Goal: Task Accomplishment & Management: Manage account settings

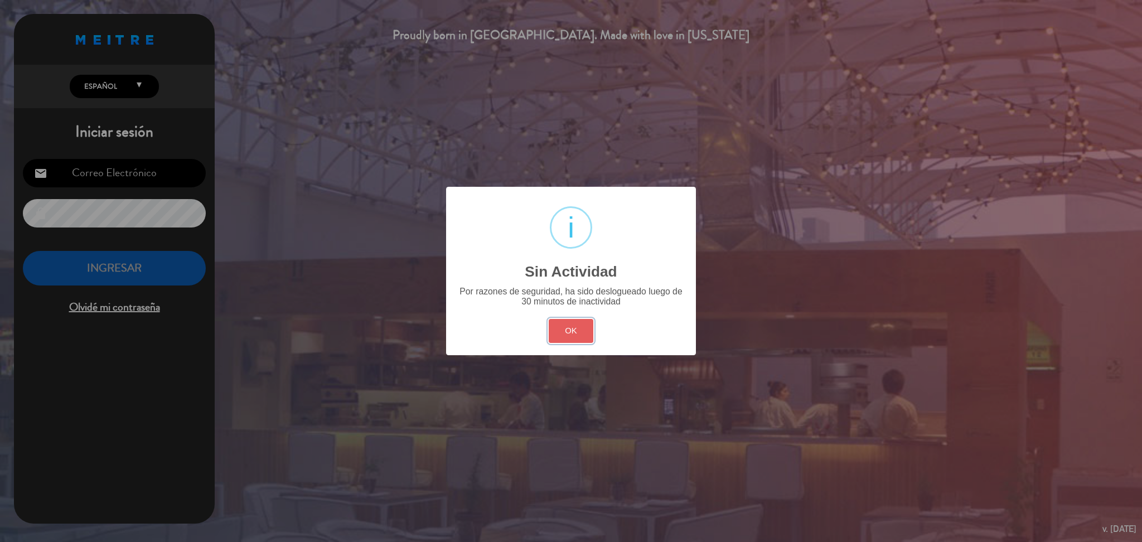
click at [577, 339] on button "OK" at bounding box center [571, 331] width 45 height 24
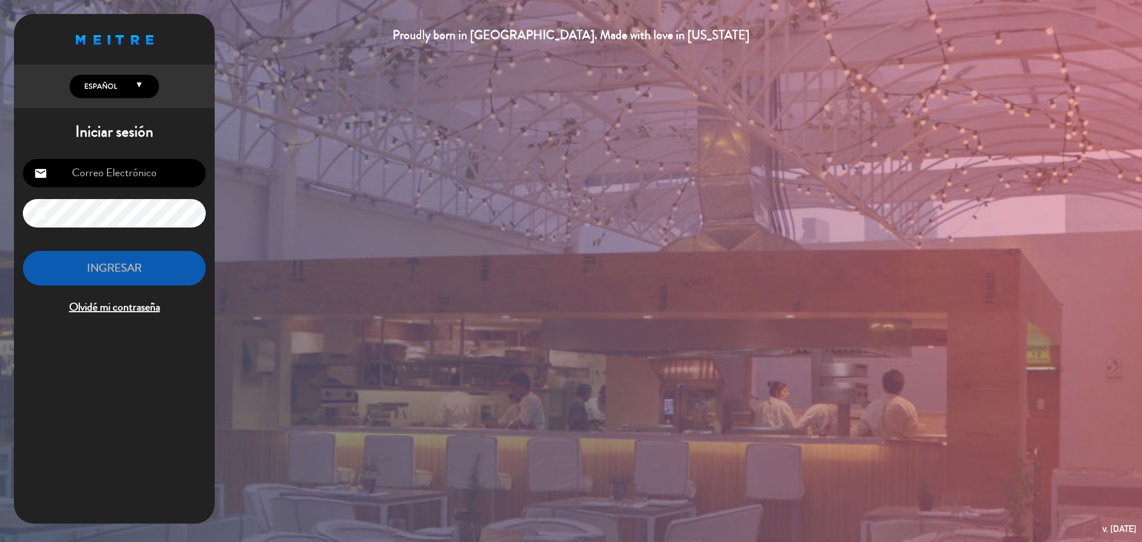
click at [172, 162] on input "email" at bounding box center [114, 173] width 183 height 28
type input "[DOMAIN_NAME][EMAIL_ADDRESS][DOMAIN_NAME]"
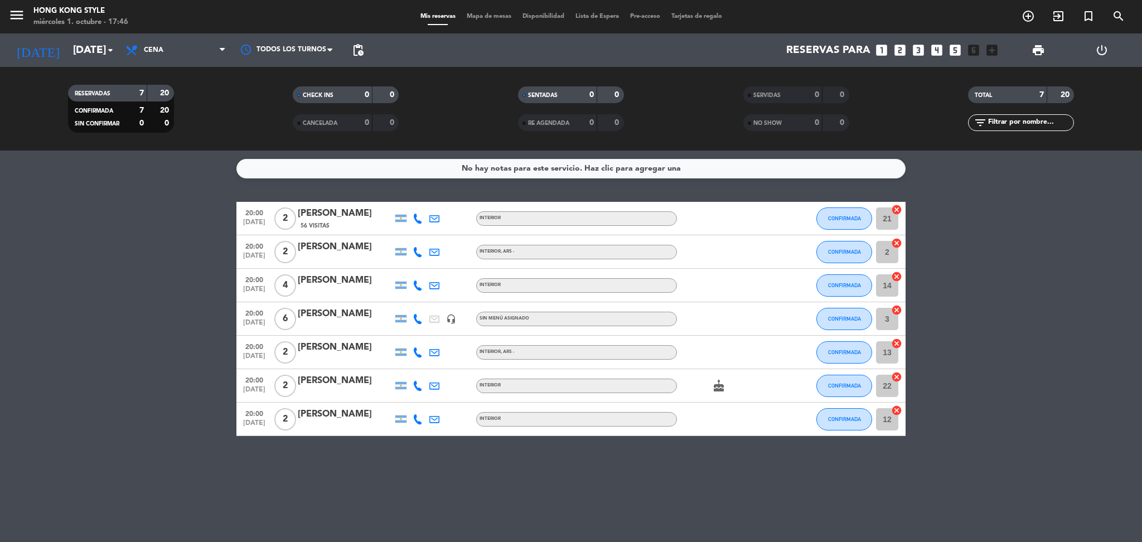
click at [418, 382] on icon at bounding box center [418, 386] width 10 height 10
click at [503, 17] on span "Mapa de mesas" at bounding box center [489, 16] width 56 height 6
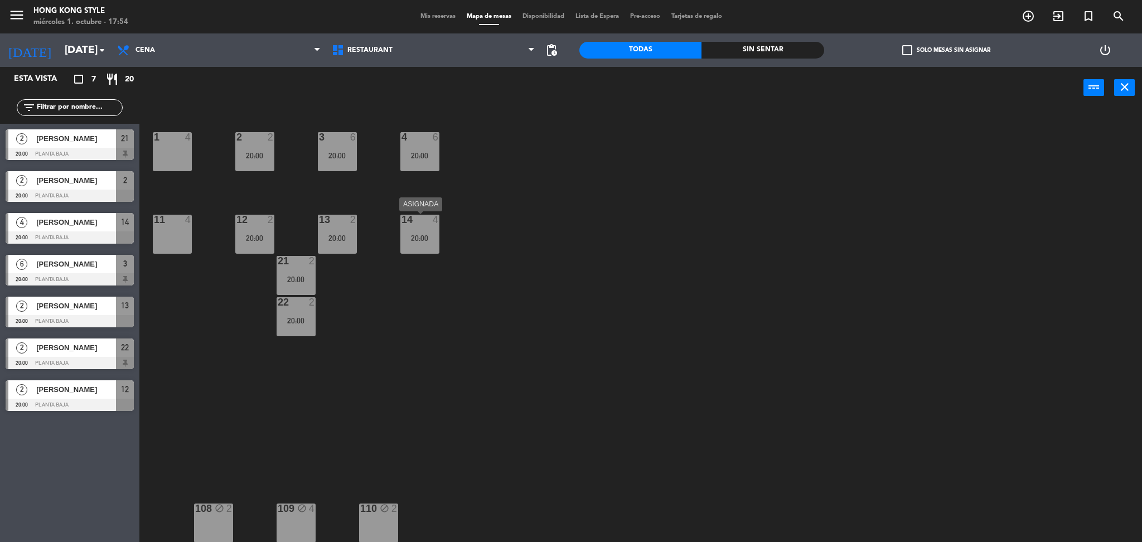
click at [405, 238] on div "20:00" at bounding box center [420, 238] width 39 height 8
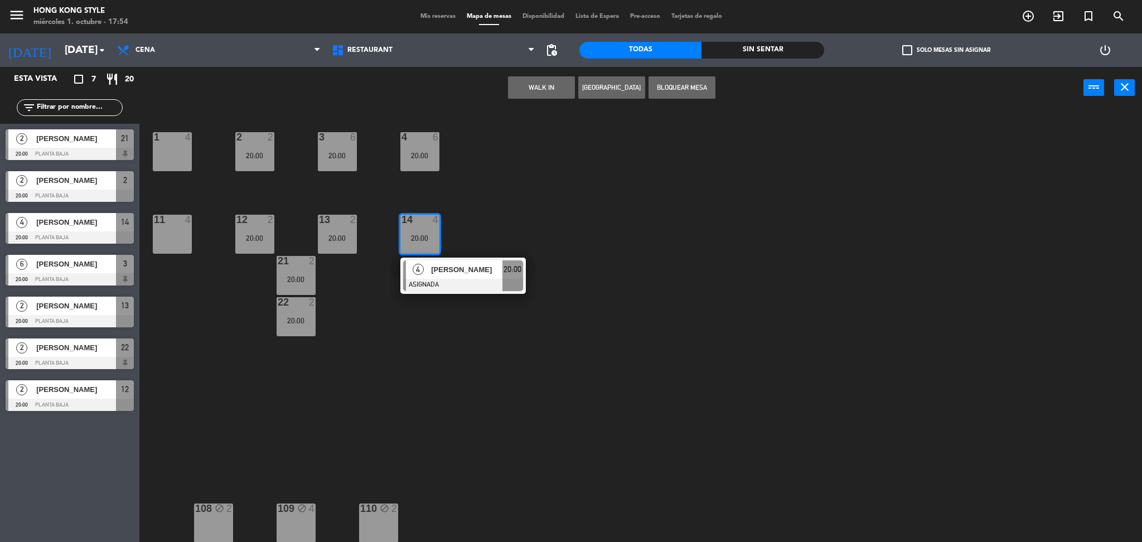
click at [176, 136] on div at bounding box center [172, 137] width 18 height 10
click at [513, 76] on button "Mover" at bounding box center [506, 87] width 67 height 22
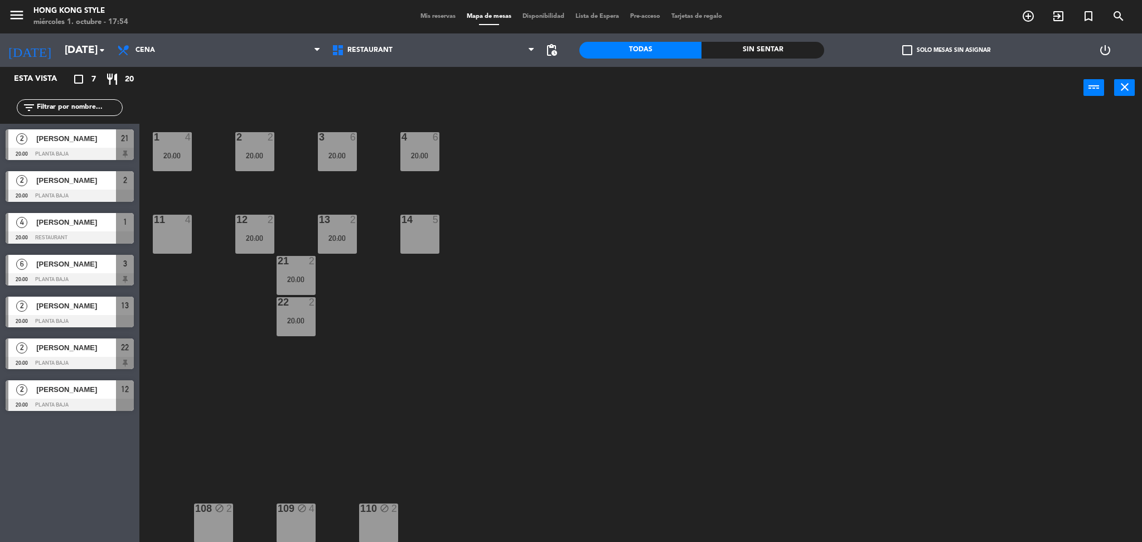
click at [525, 214] on div "1 4 20:00 2 2 20:00 3 6 20:00 4 6 20:00 11 4 12 2 20:00 13 2 20:00 14 5 21 2 20…" at bounding box center [647, 328] width 992 height 433
click at [436, 18] on span "Mis reservas" at bounding box center [438, 16] width 46 height 6
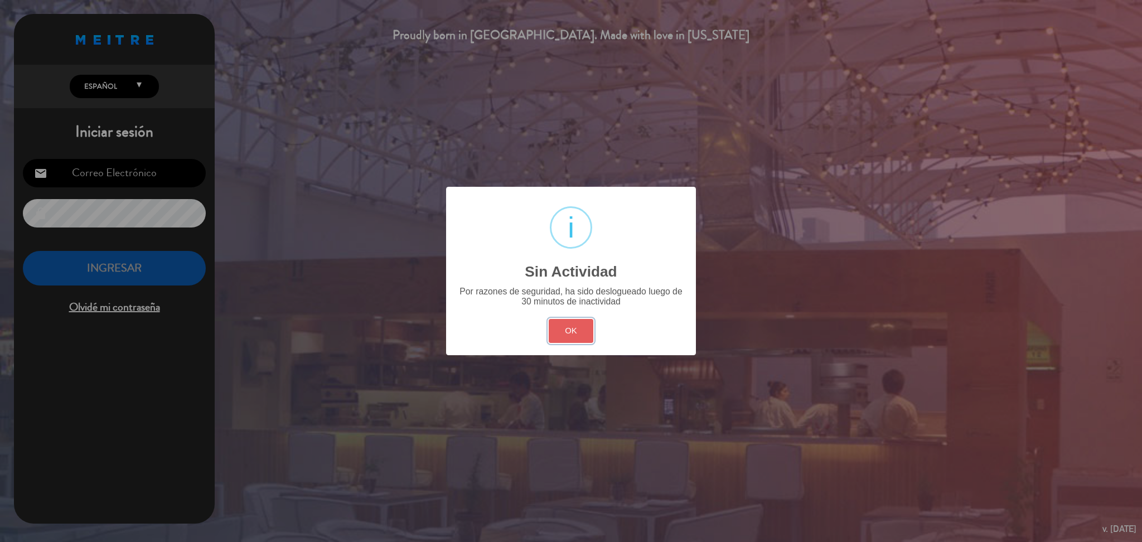
click at [578, 322] on button "OK" at bounding box center [571, 331] width 45 height 24
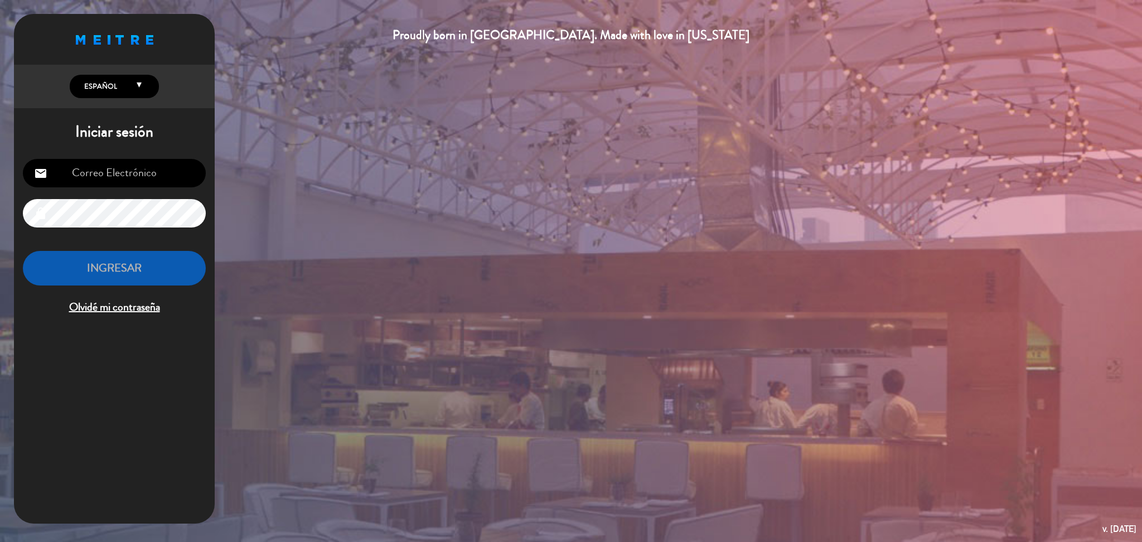
click at [183, 180] on input "email" at bounding box center [114, 173] width 183 height 28
type input "[DOMAIN_NAME][EMAIL_ADDRESS][DOMAIN_NAME]"
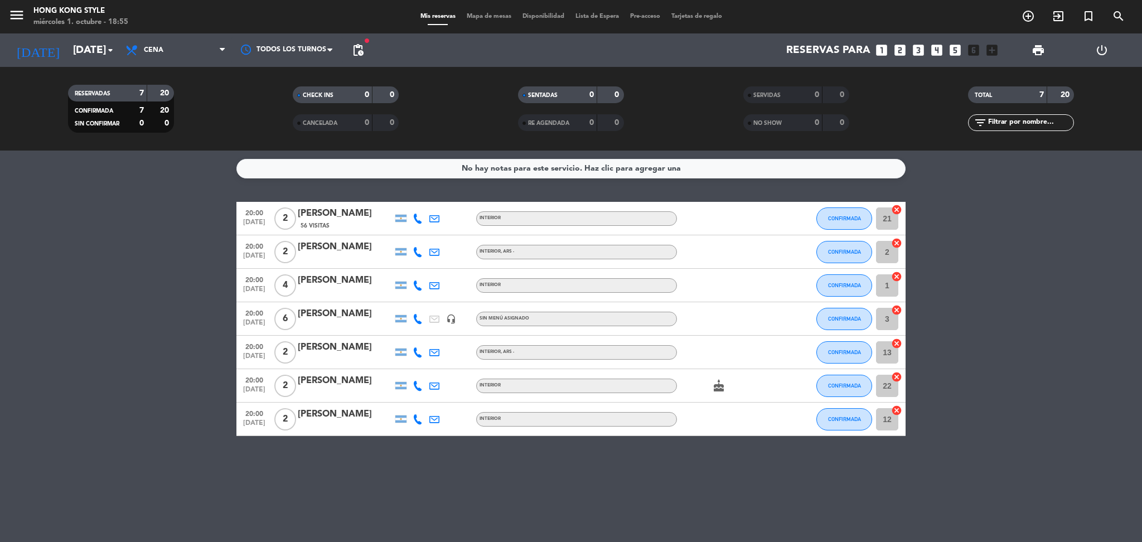
click at [475, 17] on span "Mapa de mesas" at bounding box center [489, 16] width 56 height 6
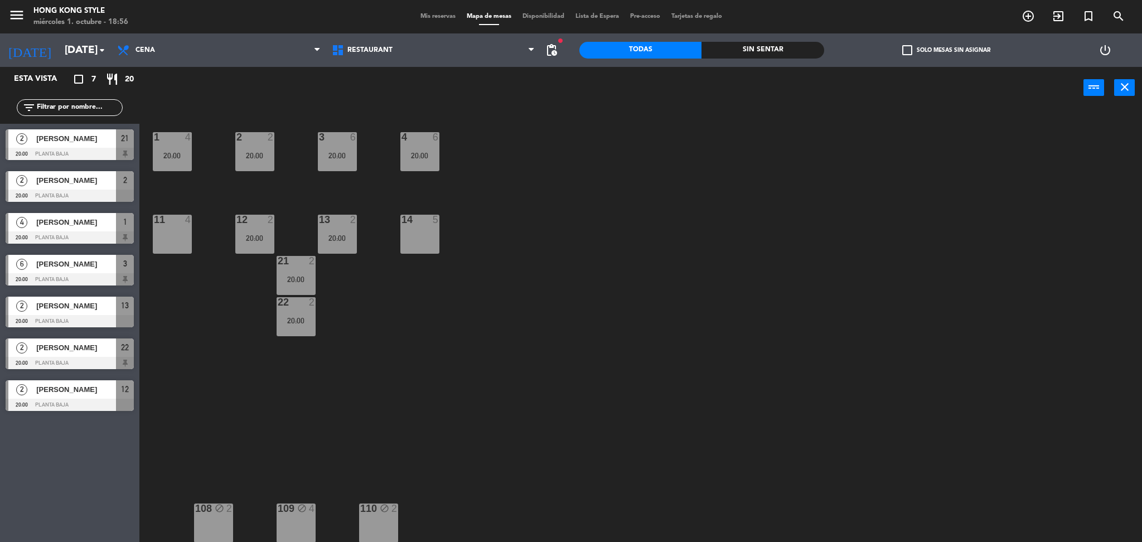
click at [434, 13] on span "Mis reservas" at bounding box center [438, 16] width 46 height 6
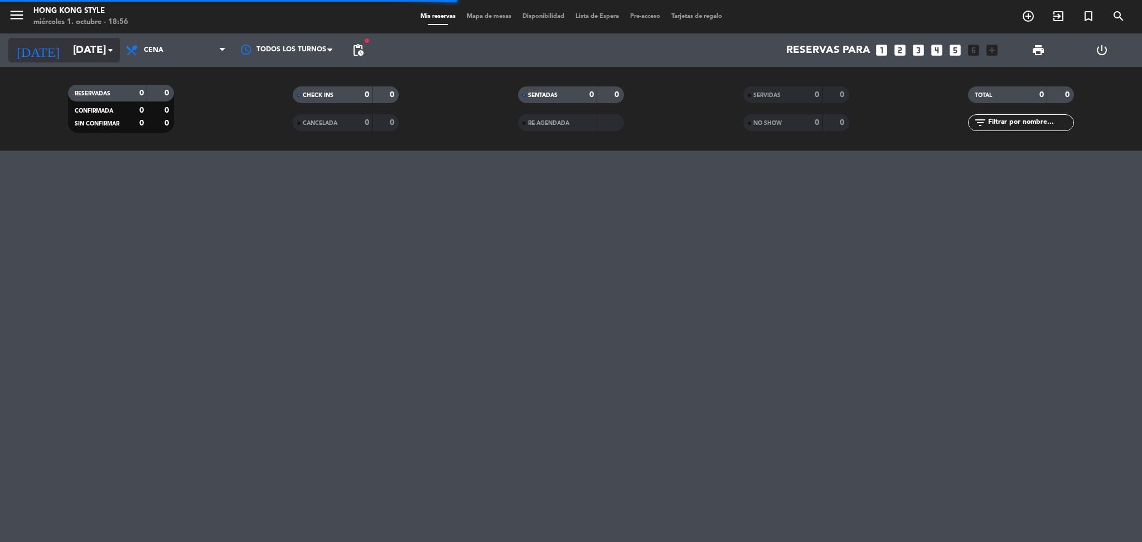
click at [89, 52] on input "[DATE]" at bounding box center [134, 49] width 134 height 23
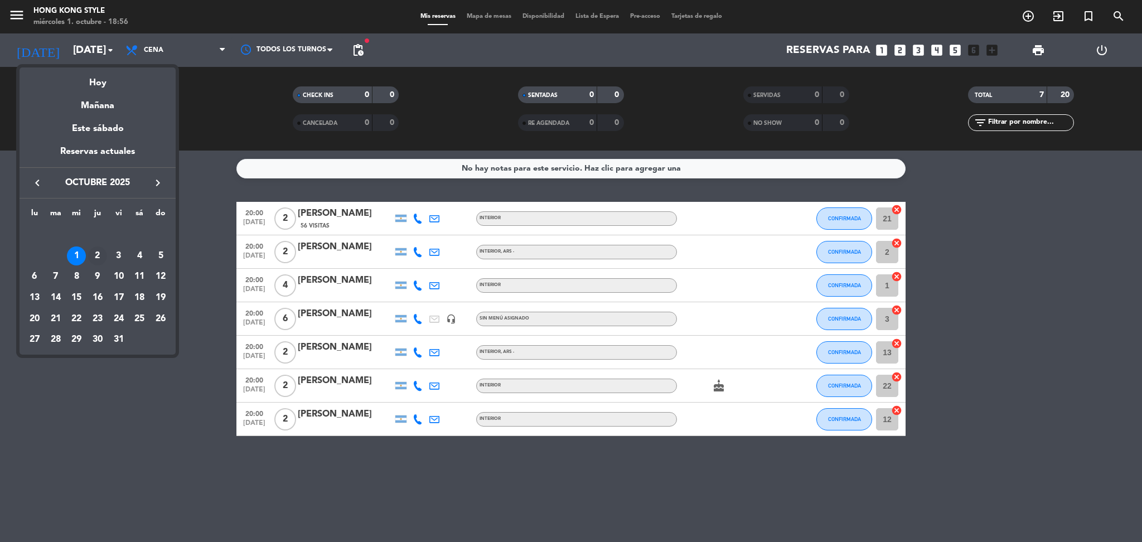
click at [99, 261] on div "2" at bounding box center [97, 256] width 19 height 19
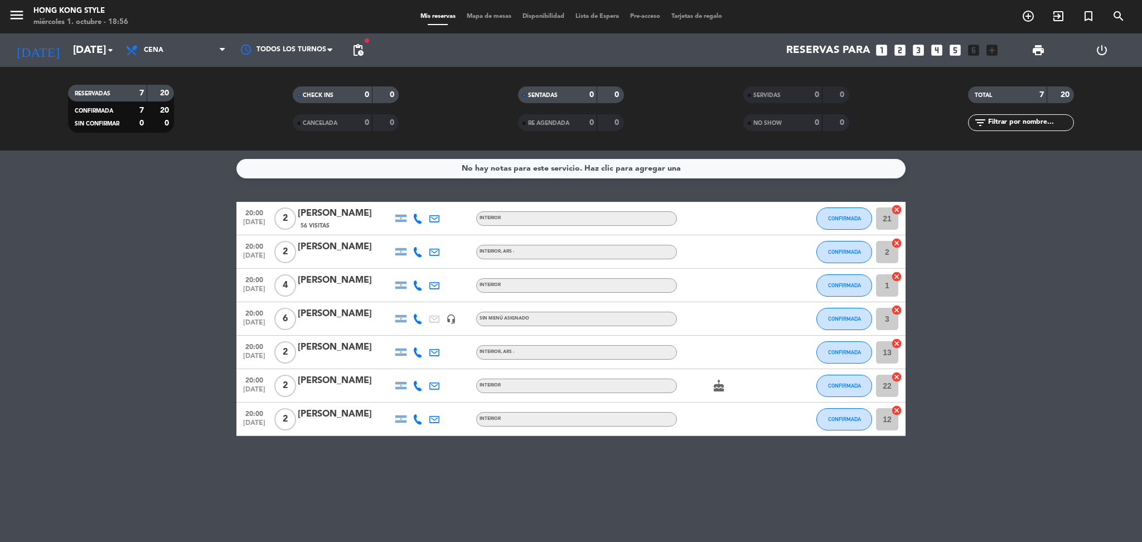
type input "[DEMOGRAPHIC_DATA][DATE]"
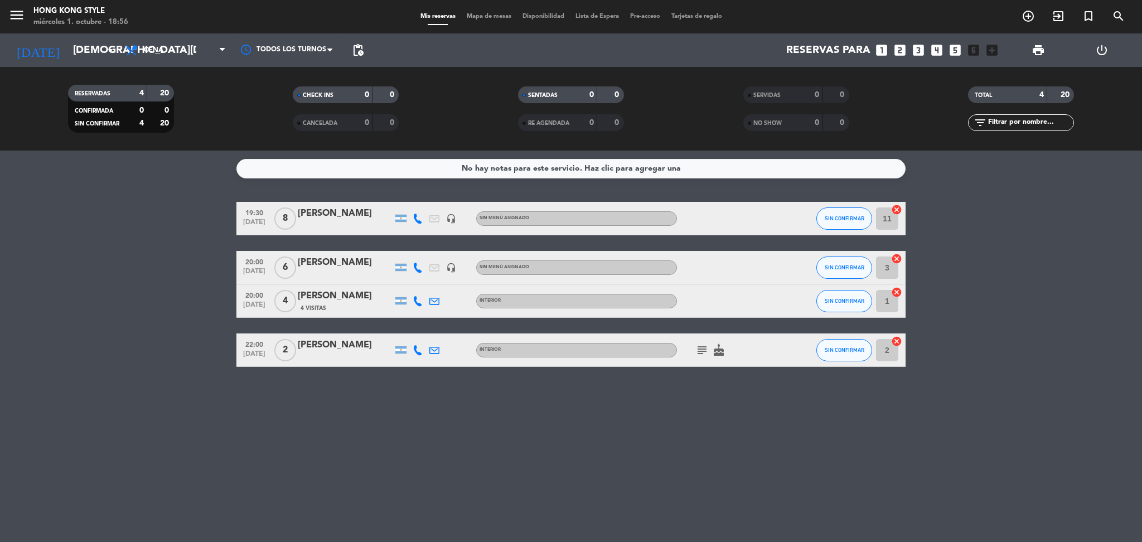
click at [358, 225] on div at bounding box center [345, 225] width 95 height 9
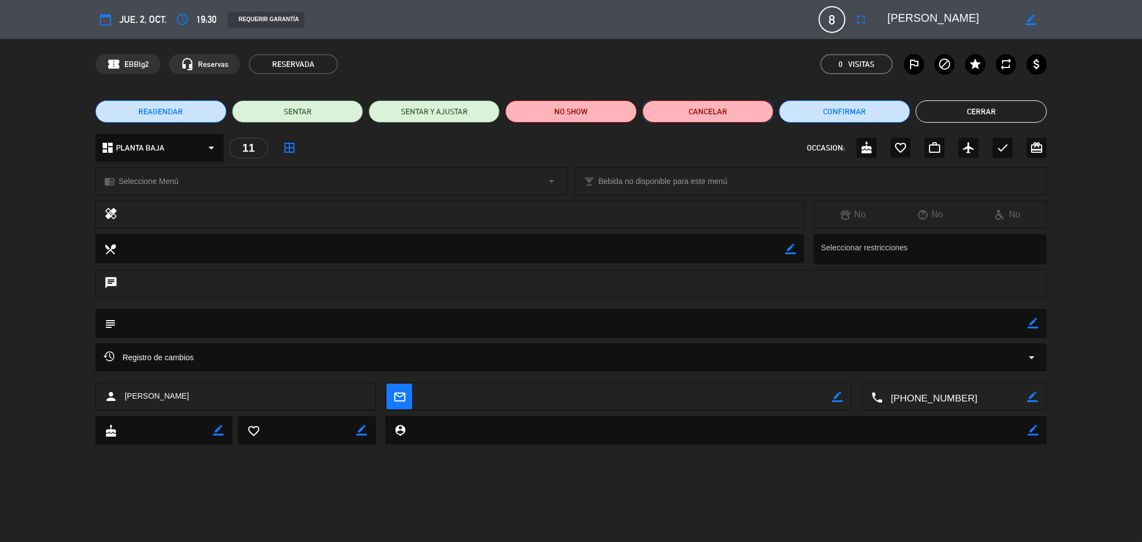
click at [735, 115] on button "Cancelar" at bounding box center [708, 111] width 131 height 22
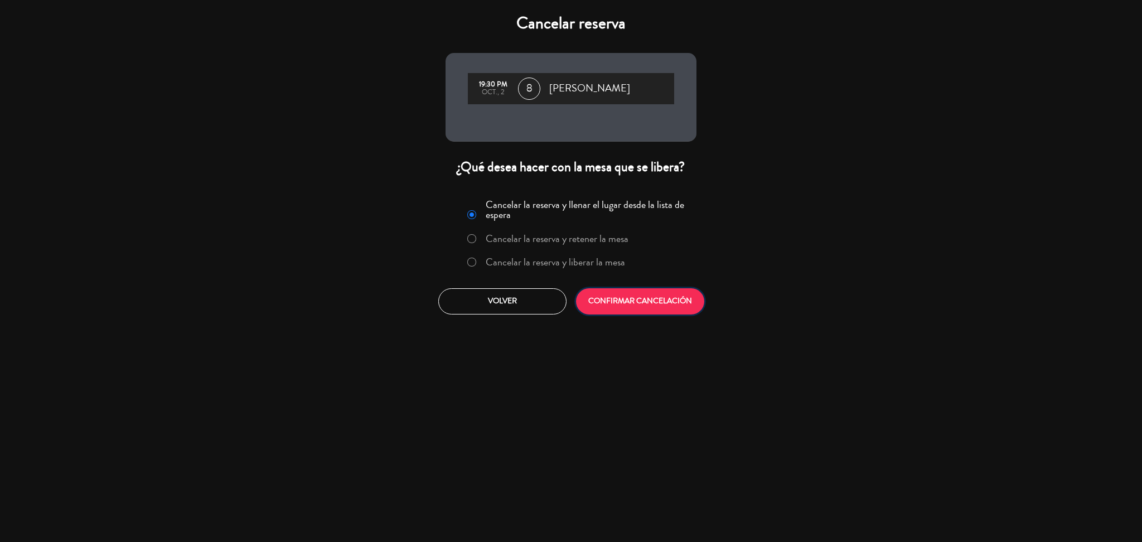
click at [649, 302] on button "CONFIRMAR CANCELACIÓN" at bounding box center [640, 301] width 128 height 26
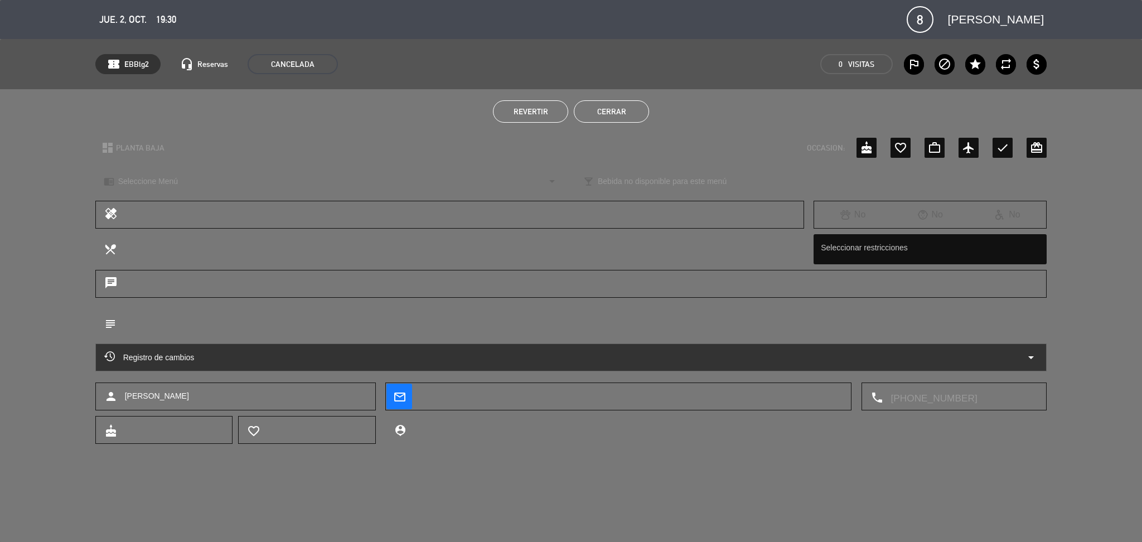
click at [581, 104] on button "Cerrar" at bounding box center [611, 111] width 75 height 22
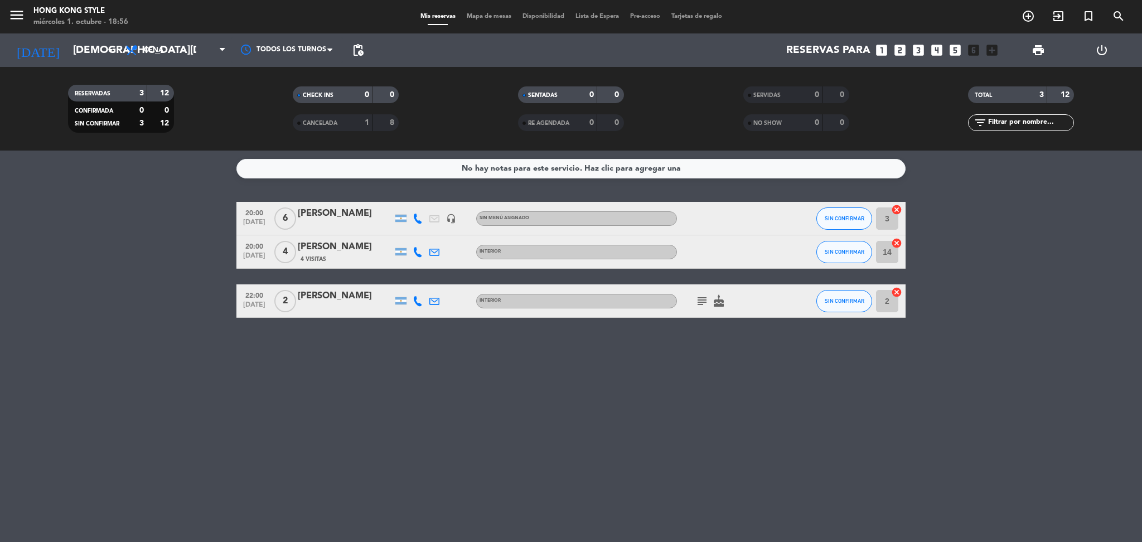
click at [702, 306] on icon "subject" at bounding box center [702, 301] width 13 height 13
drag, startPoint x: 510, startPoint y: 392, endPoint x: 507, endPoint y: 320, distance: 72.1
click at [511, 392] on div "No hay notas para este servicio. Haz clic para agregar una 20:00 [DATE] 6 [PERS…" at bounding box center [571, 347] width 1142 height 392
